Goal: Task Accomplishment & Management: Manage account settings

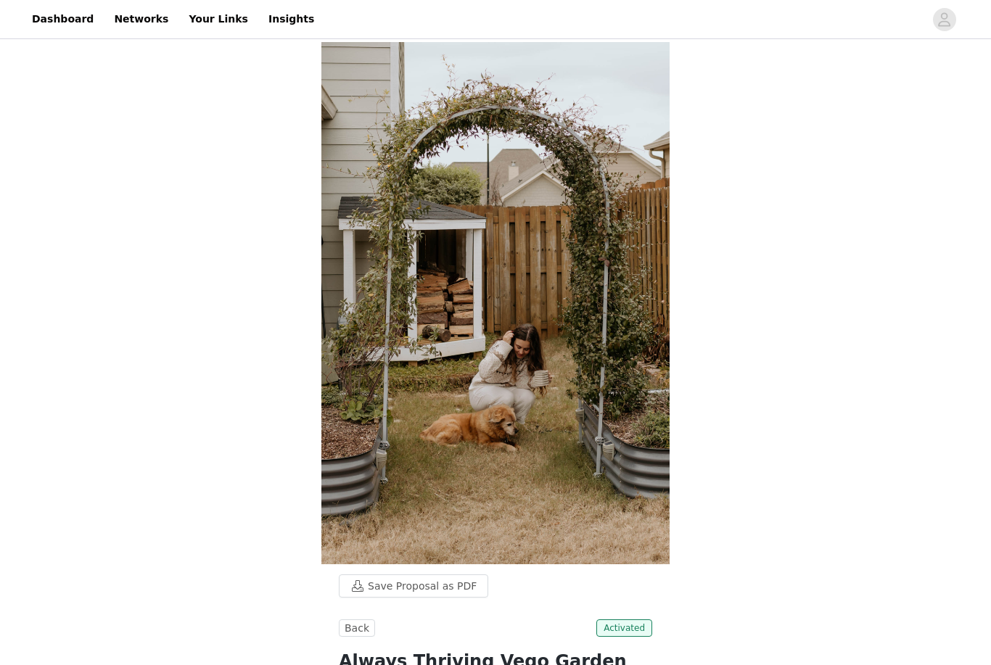
click at [73, 20] on link "Dashboard" at bounding box center [62, 19] width 79 height 33
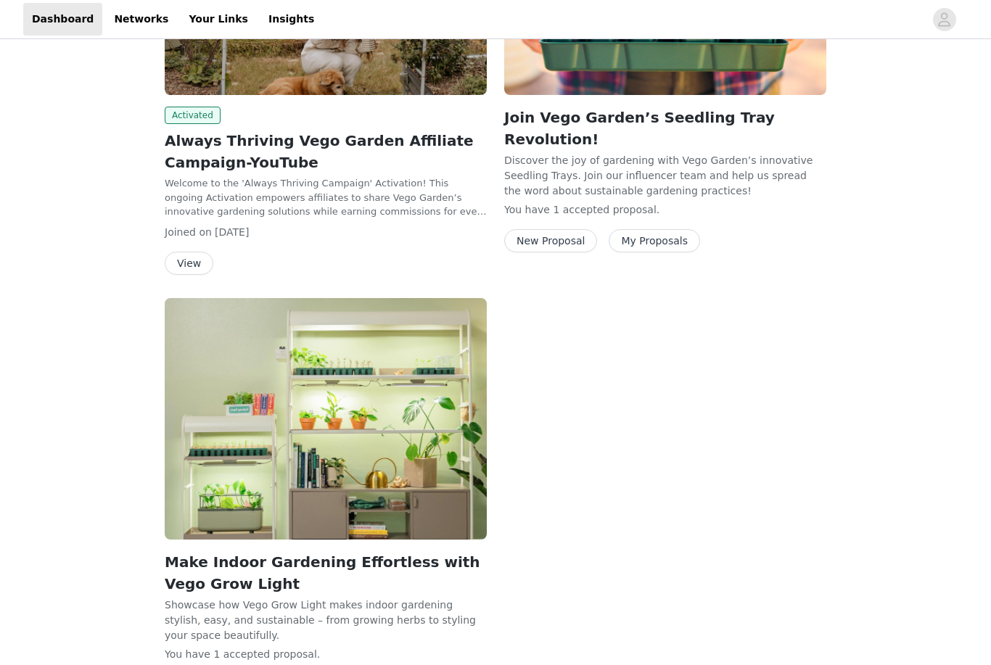
scroll to position [408, 0]
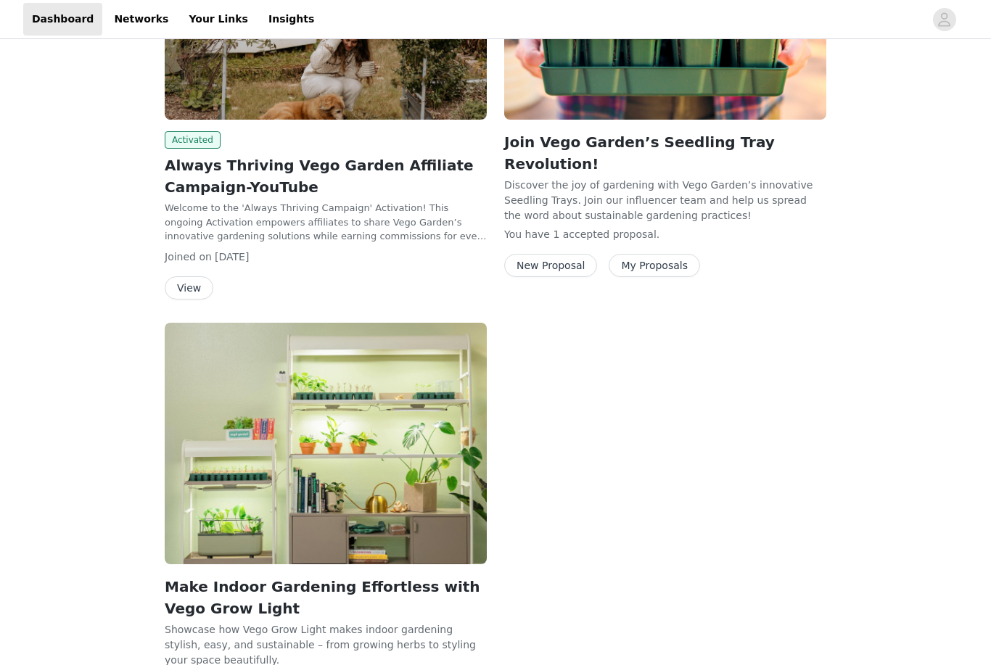
click at [387, 226] on p "Welcome to the 'Always Thriving Campaign' Activation! This ongoing Activation e…" at bounding box center [326, 223] width 322 height 43
click at [205, 293] on button "View" at bounding box center [189, 288] width 49 height 23
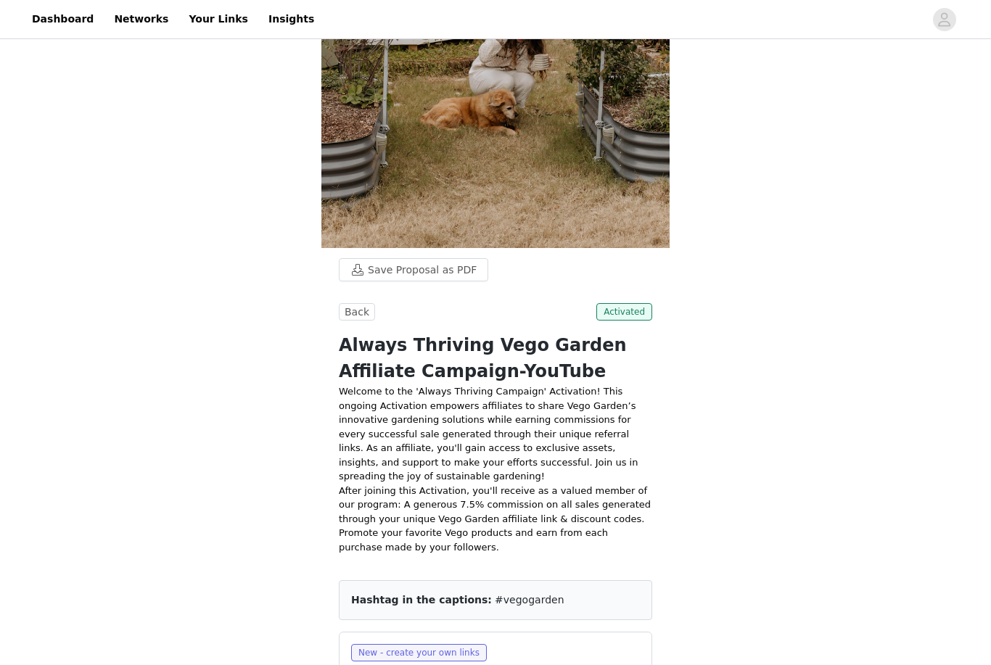
scroll to position [316, 0]
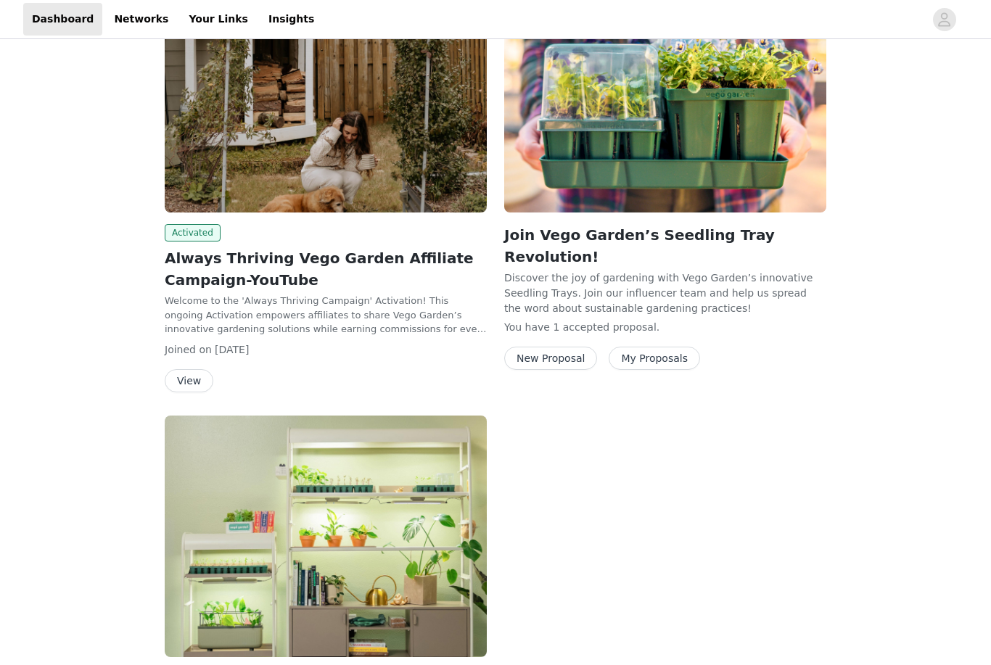
scroll to position [316, 0]
click at [666, 278] on p "Discover the joy of gardening with Vego Garden’s innovative Seedling Trays. Joi…" at bounding box center [665, 293] width 322 height 44
click at [670, 347] on button "My Proposals" at bounding box center [654, 358] width 91 height 23
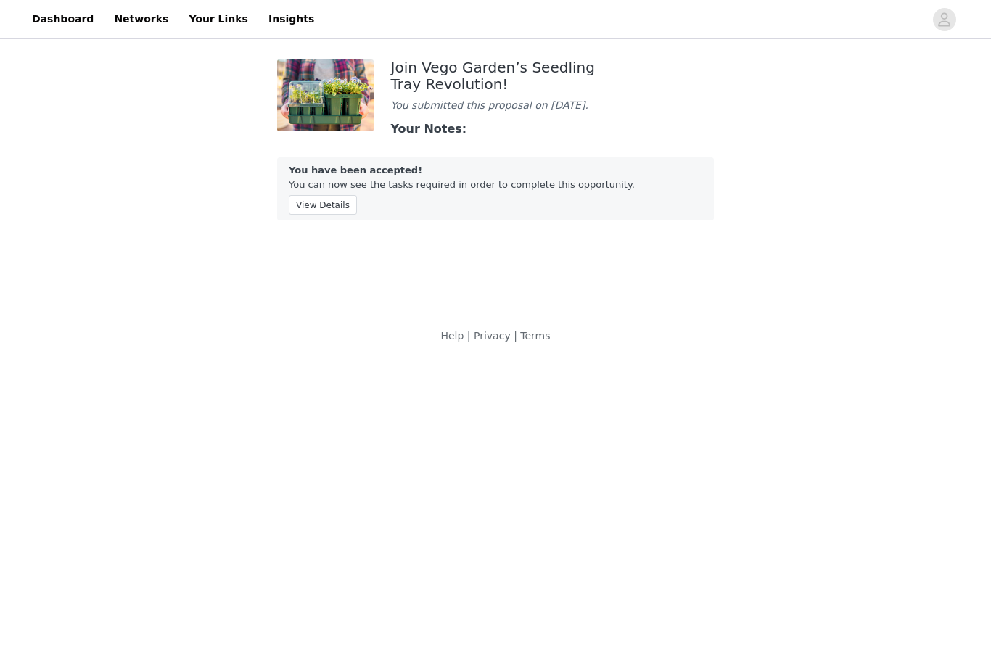
click at [308, 215] on button "View Details" at bounding box center [323, 205] width 68 height 20
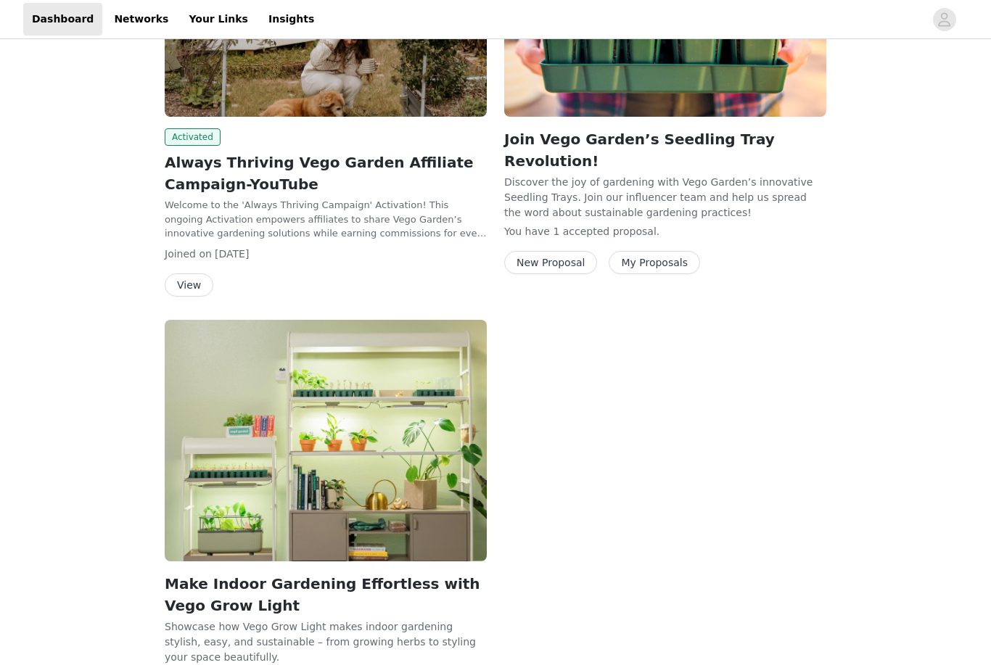
scroll to position [491, 0]
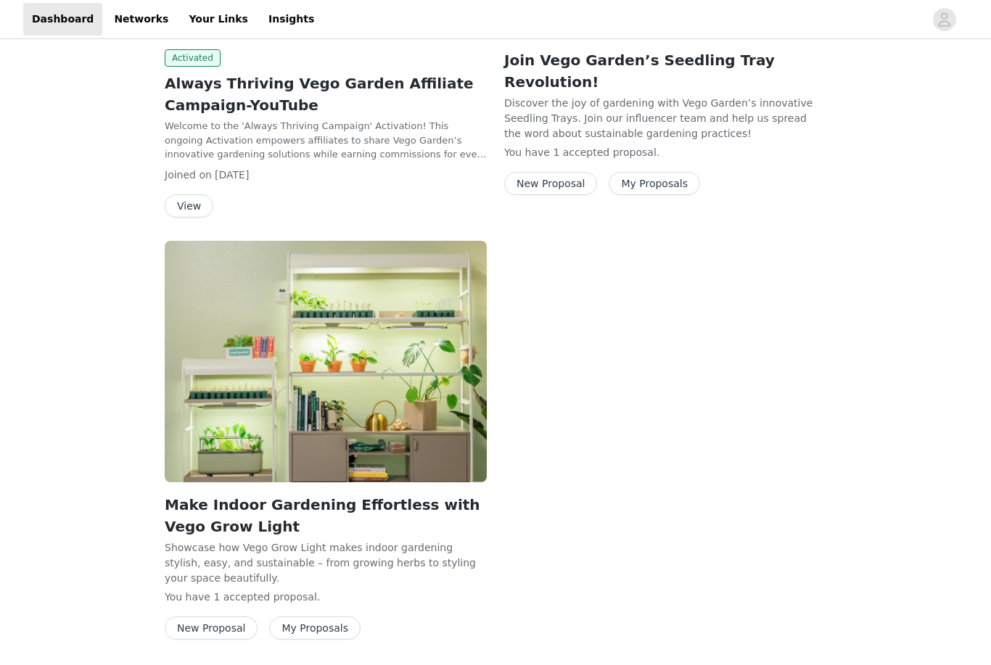
click at [312, 621] on button "My Proposals" at bounding box center [314, 628] width 91 height 23
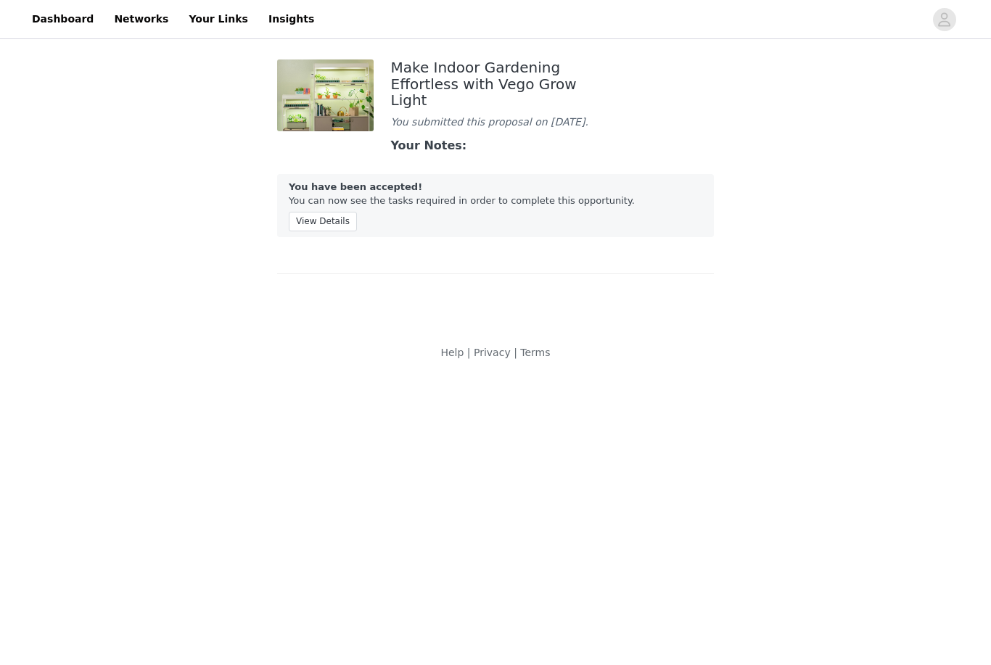
click at [322, 238] on div "Make Indoor Gardening Effortless with Vego Grow Light You submitted this propos…" at bounding box center [495, 162] width 437 height 223
click at [327, 213] on button "View Details" at bounding box center [323, 222] width 68 height 20
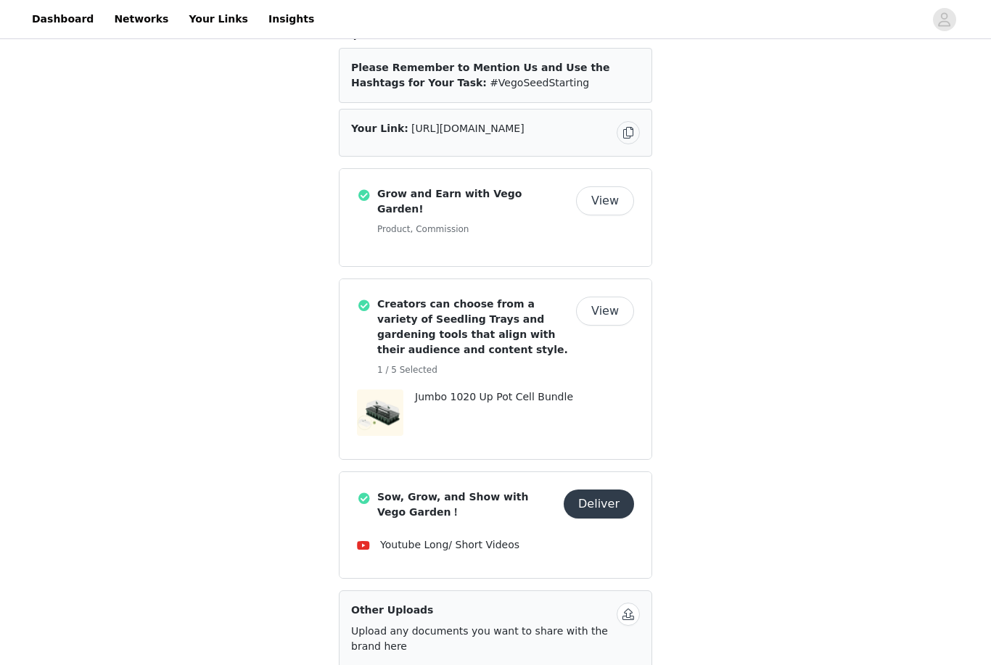
scroll to position [194, 0]
